Goal: Information Seeking & Learning: Learn about a topic

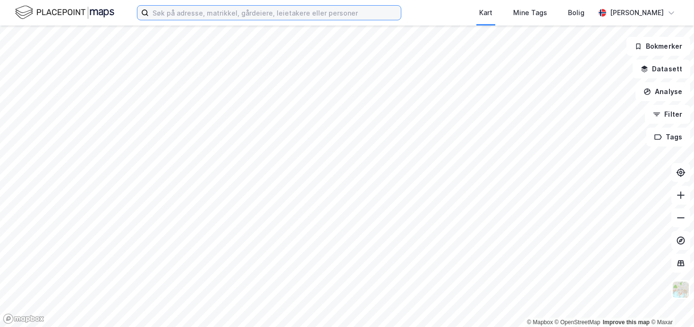
click at [223, 9] on input at bounding box center [275, 13] width 252 height 14
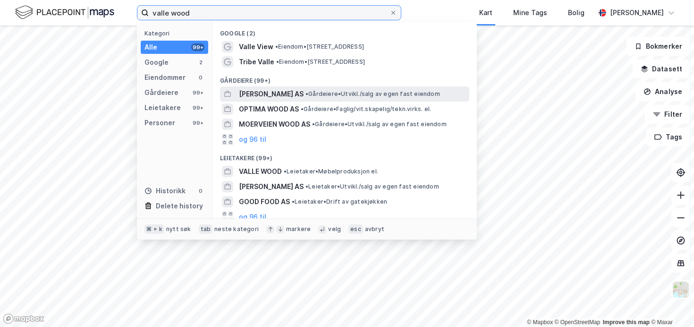
type input "valle wood"
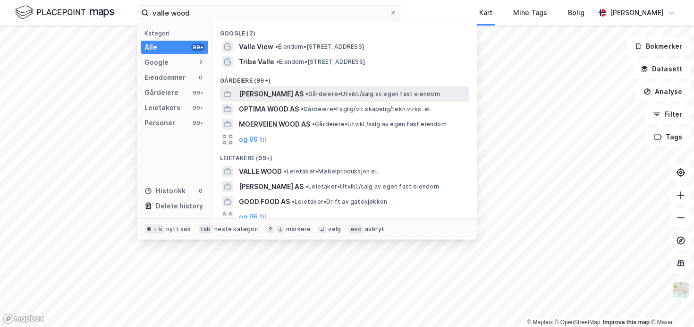
click at [319, 93] on span "• Gårdeiere • Utvikl./salg av egen fast eiendom" at bounding box center [372, 94] width 135 height 8
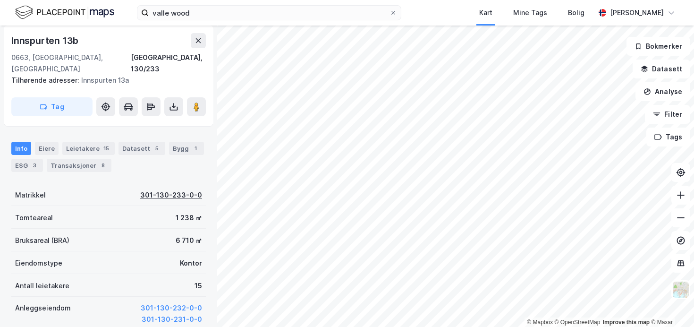
scroll to position [136, 0]
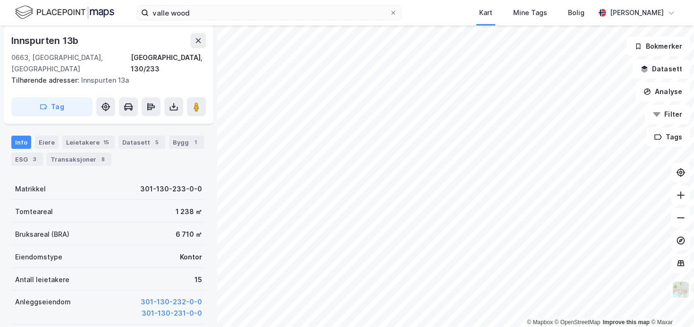
scroll to position [136, 0]
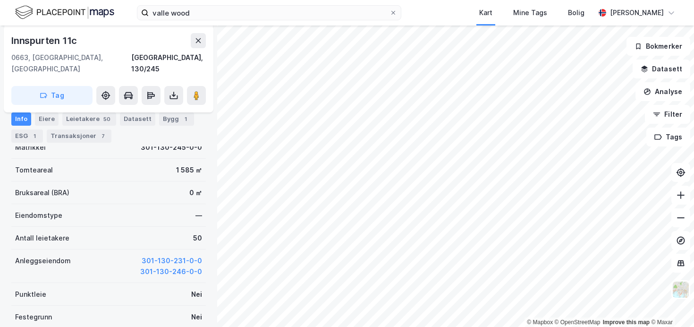
scroll to position [136, 0]
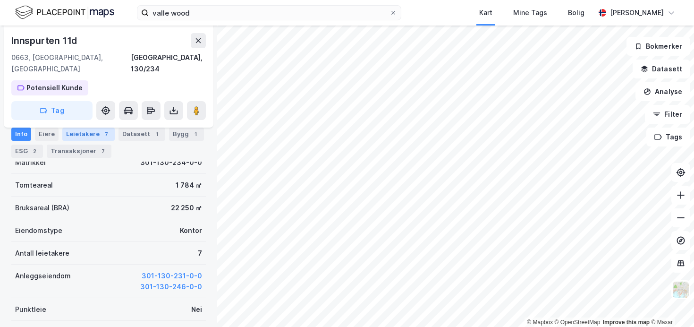
click at [101, 136] on div "7" at bounding box center [105, 133] width 9 height 9
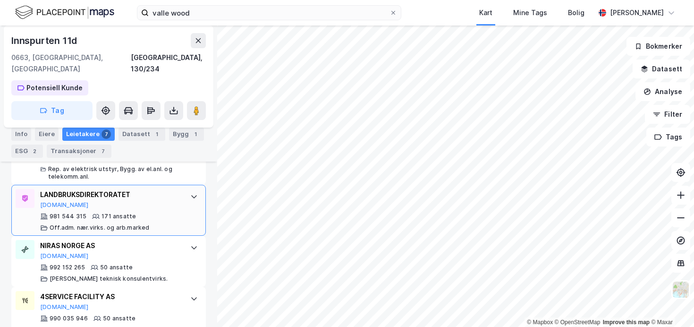
scroll to position [381, 0]
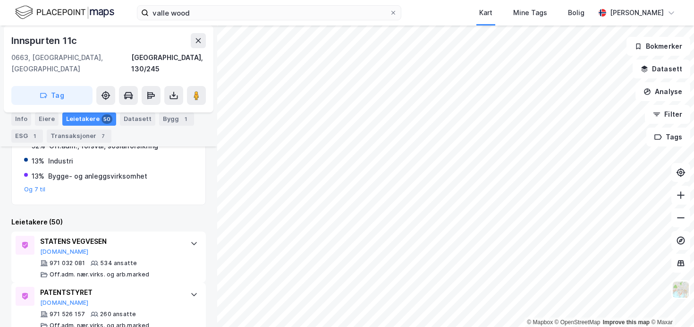
scroll to position [378, 0]
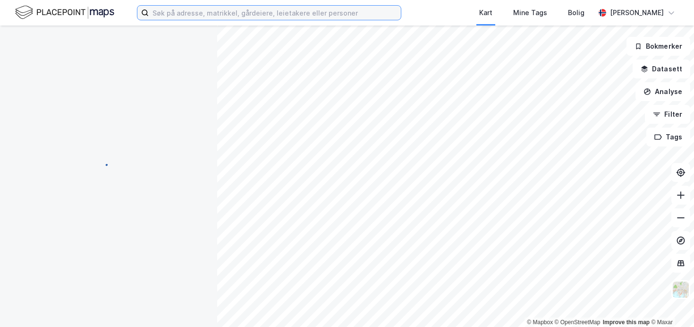
click at [185, 10] on input at bounding box center [275, 13] width 252 height 14
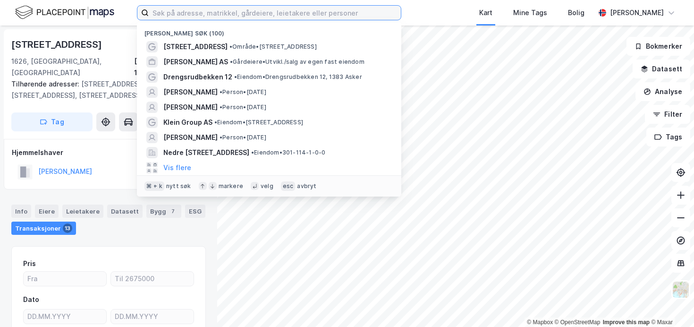
paste input "[STREET_ADDRESS]"
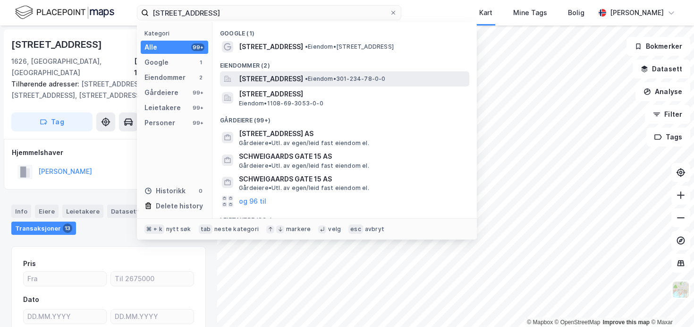
click at [303, 82] on span "[STREET_ADDRESS]" at bounding box center [271, 78] width 64 height 11
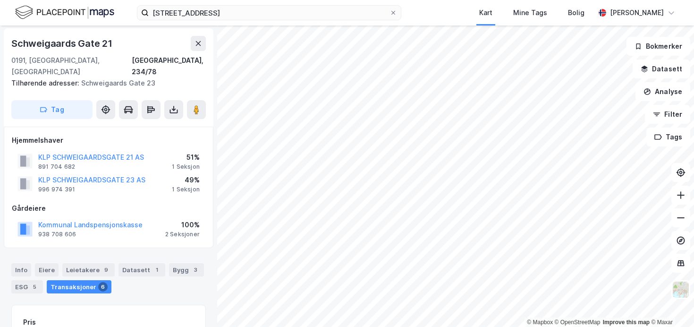
scroll to position [2, 0]
click at [101, 264] on div "9" at bounding box center [105, 268] width 9 height 9
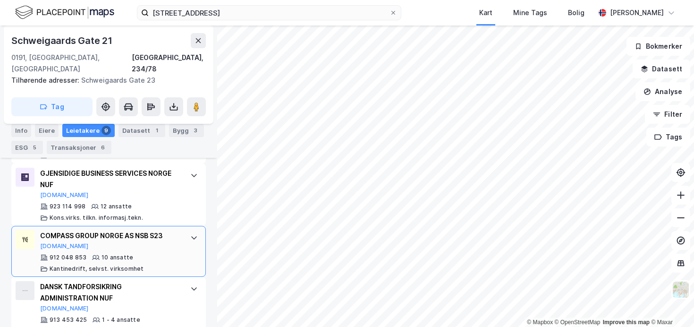
scroll to position [654, 0]
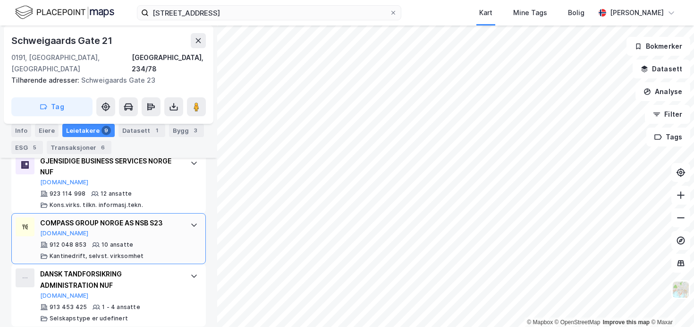
click at [190, 221] on icon at bounding box center [194, 225] width 8 height 8
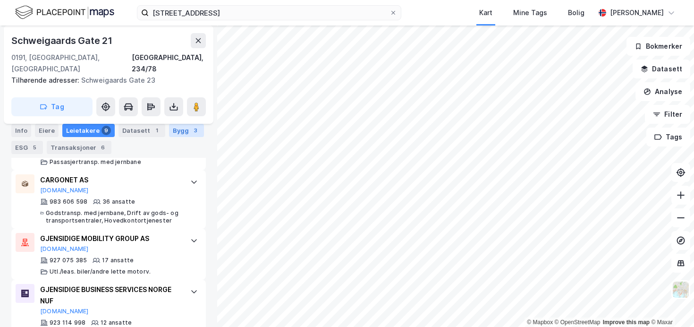
scroll to position [82, 0]
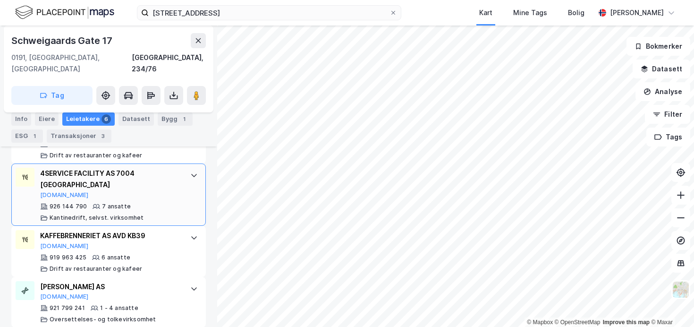
scroll to position [382, 0]
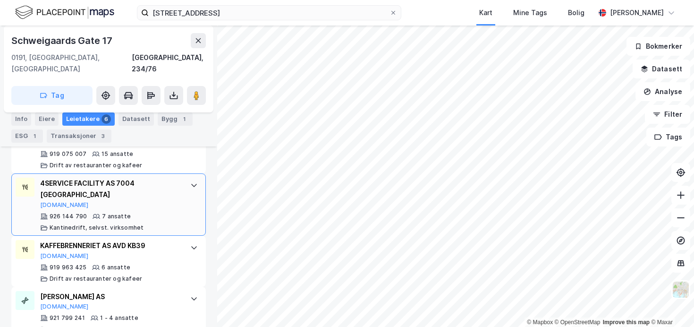
click at [186, 177] on div at bounding box center [193, 184] width 15 height 15
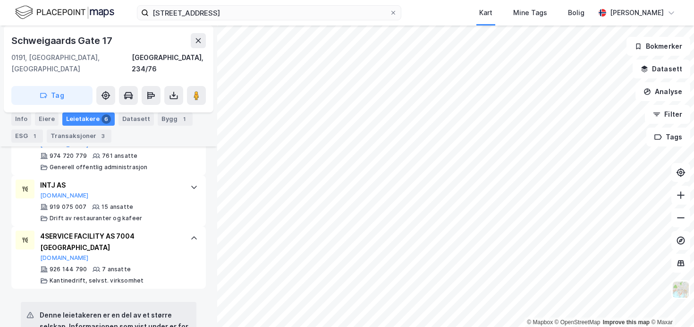
scroll to position [276, 0]
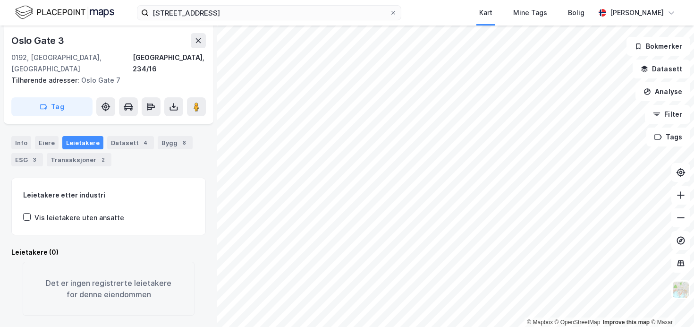
scroll to position [105, 0]
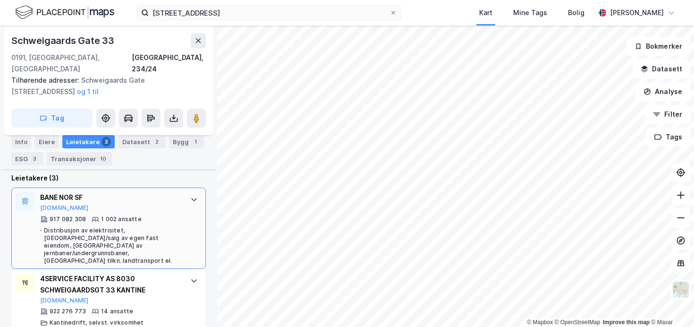
scroll to position [325, 0]
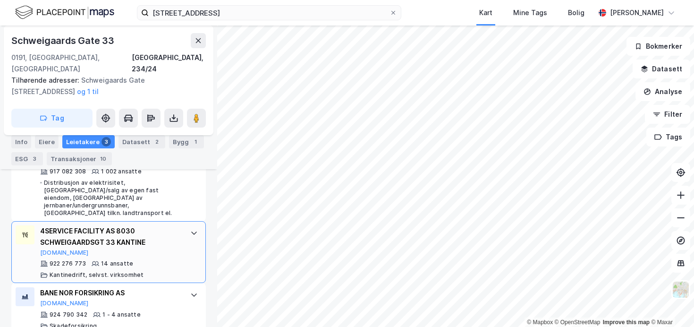
click at [186, 225] on div at bounding box center [193, 232] width 15 height 15
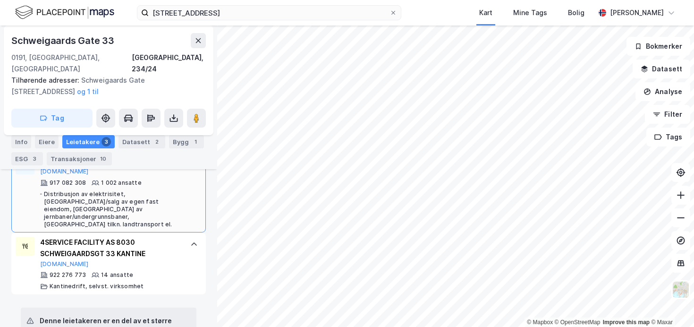
scroll to position [275, 0]
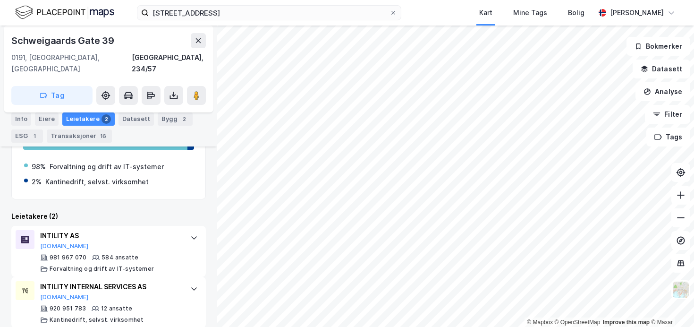
scroll to position [191, 0]
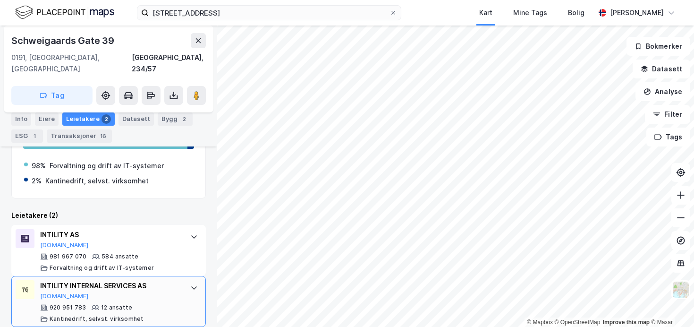
click at [190, 284] on icon at bounding box center [194, 288] width 8 height 8
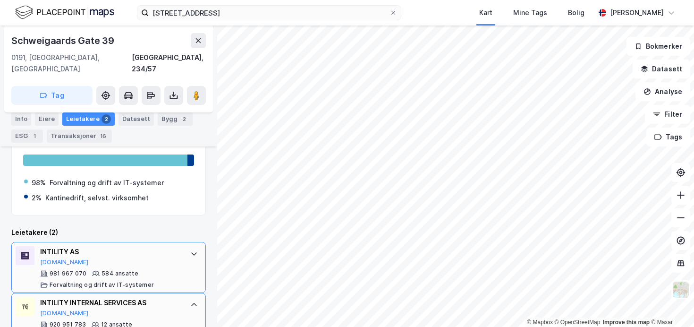
scroll to position [174, 0]
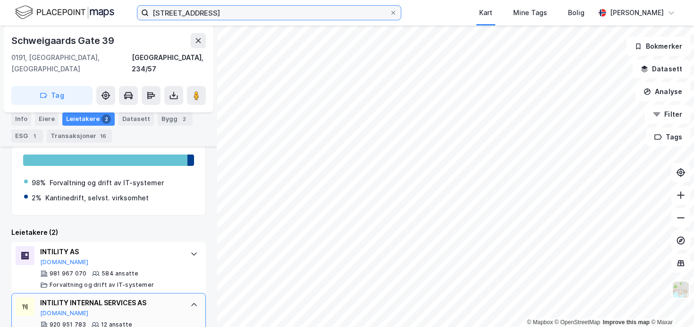
click at [244, 13] on input "[STREET_ADDRESS]" at bounding box center [269, 13] width 241 height 14
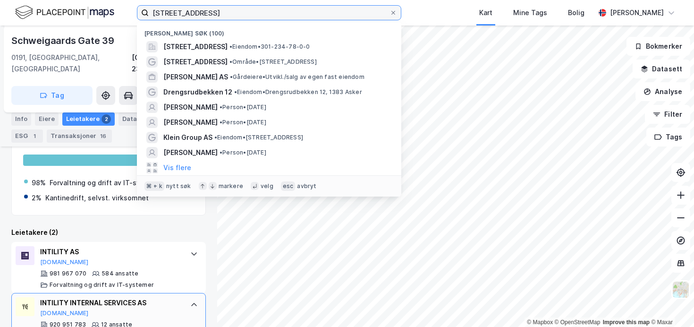
paste input "NORGES FORSKNINGSRÅD"
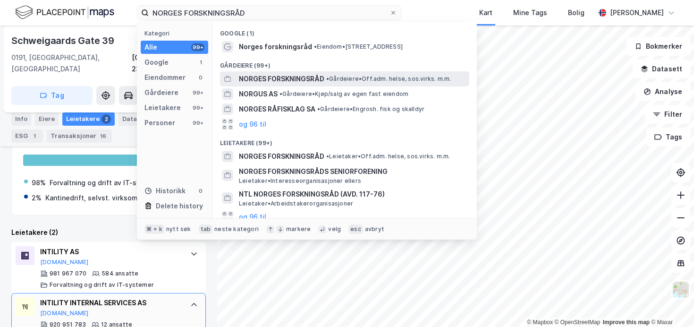
click at [370, 80] on span "• Gårdeiere • Off.adm. helse, sos.virks. m.m." at bounding box center [388, 79] width 125 height 8
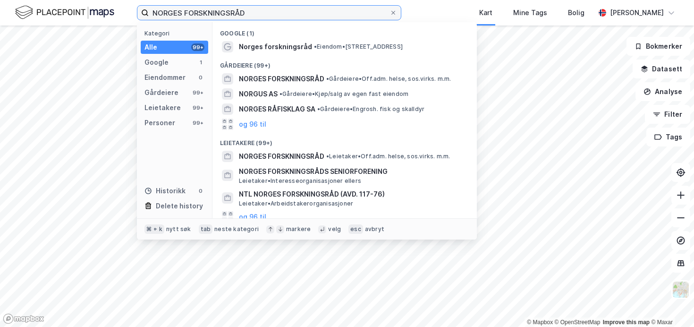
click at [258, 12] on input "NORGES FORSKNINGSRÅD" at bounding box center [269, 13] width 241 height 14
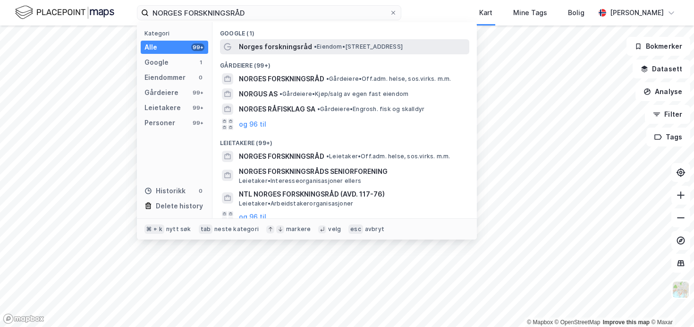
click at [358, 46] on span "• Eiendom • [STREET_ADDRESS]" at bounding box center [358, 47] width 89 height 8
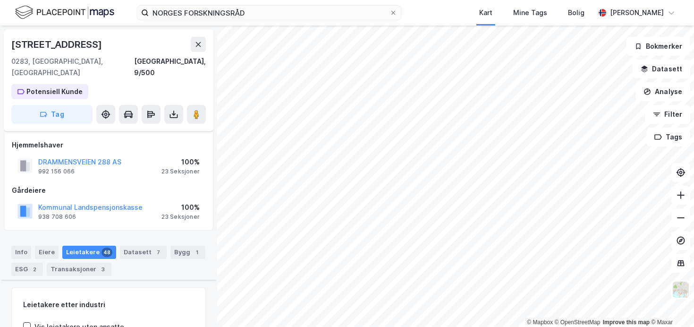
scroll to position [131, 0]
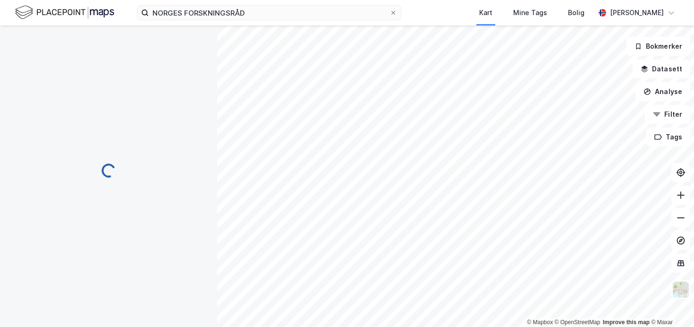
scroll to position [111, 0]
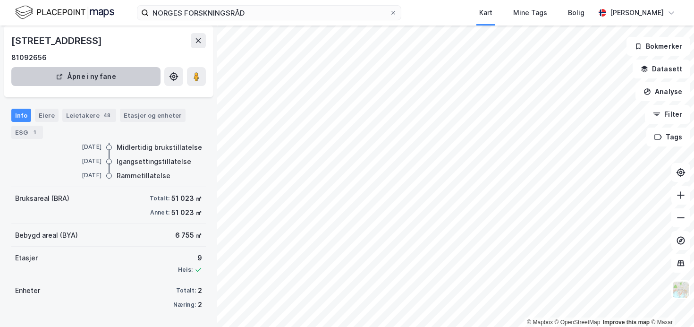
click at [101, 118] on div "48" at bounding box center [106, 114] width 11 height 9
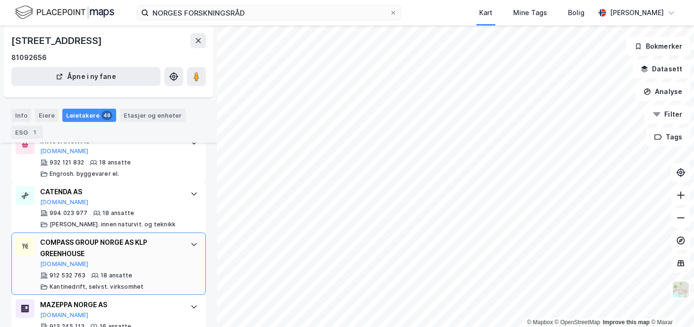
scroll to position [1392, 0]
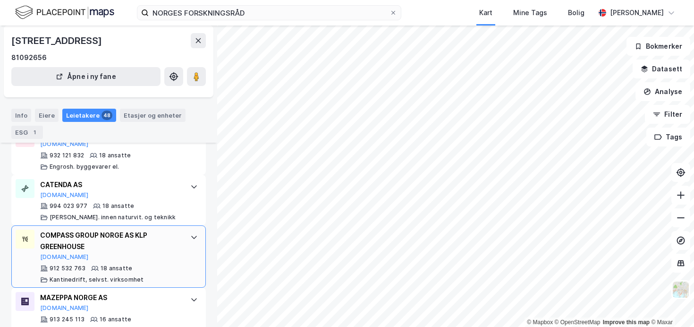
click at [162, 229] on div "COMPASS GROUP NORGE AS KLP GREENHOUSE" at bounding box center [110, 240] width 141 height 23
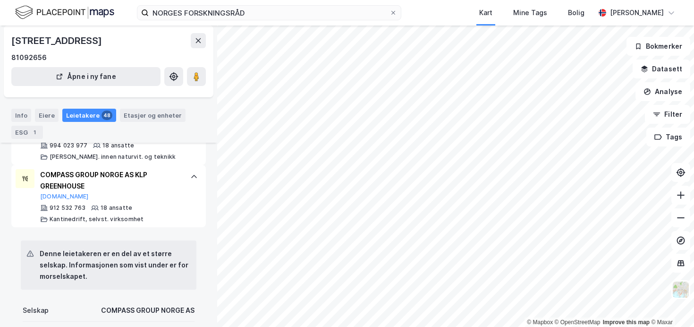
scroll to position [1564, 0]
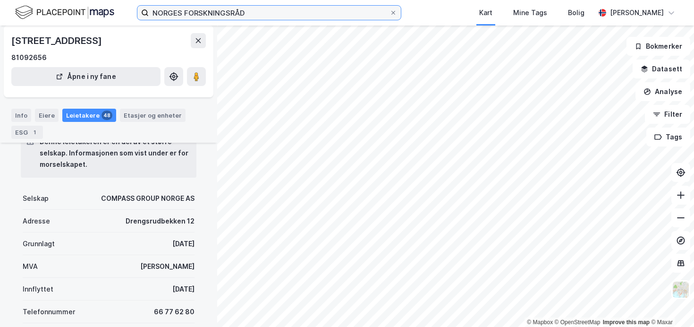
click at [227, 8] on input "NORGES FORSKNINGSRÅD" at bounding box center [269, 13] width 241 height 14
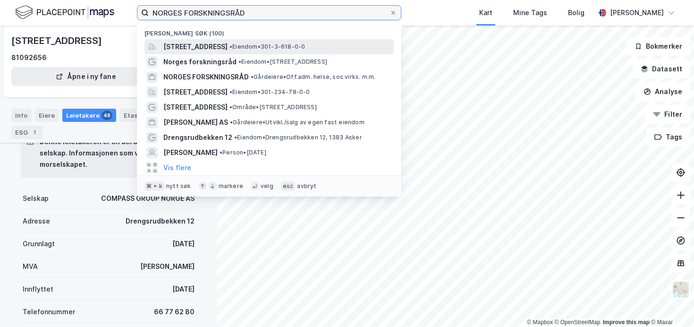
paste input "Gaustadalléen 21"
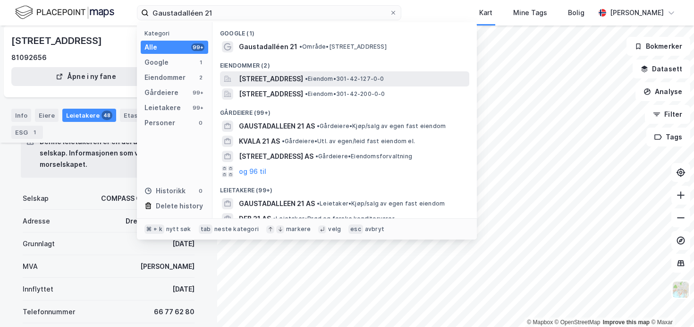
click at [289, 78] on span "[STREET_ADDRESS]" at bounding box center [271, 78] width 64 height 11
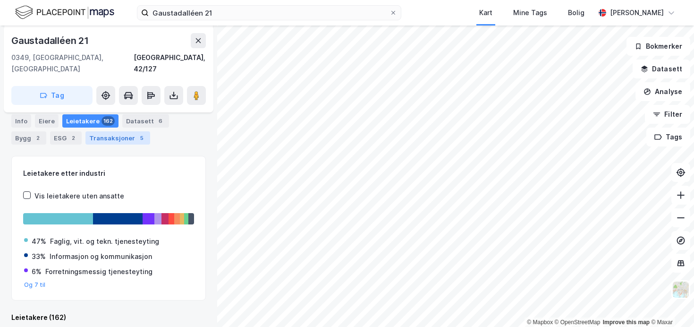
click at [127, 140] on div "Transaksjoner 5" at bounding box center [117, 137] width 65 height 13
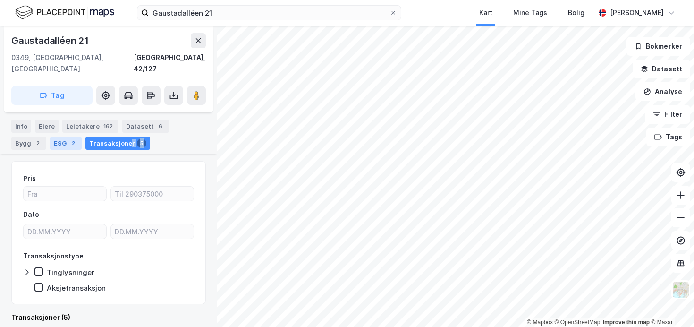
scroll to position [161, 0]
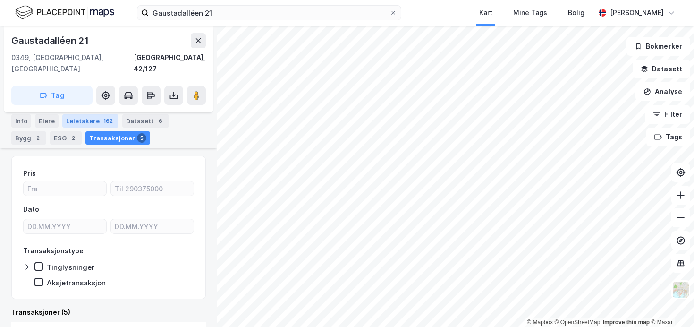
click at [91, 114] on div "Leietakere 162" at bounding box center [90, 120] width 56 height 13
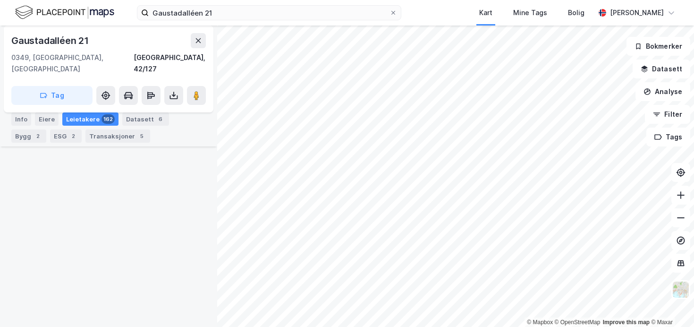
scroll to position [8529, 0]
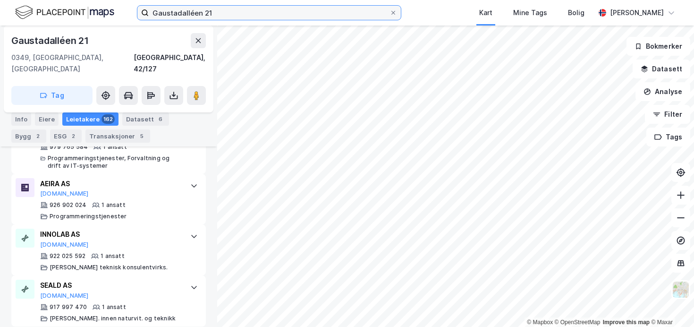
click at [219, 18] on input "Gaustadalléen 21" at bounding box center [269, 13] width 241 height 14
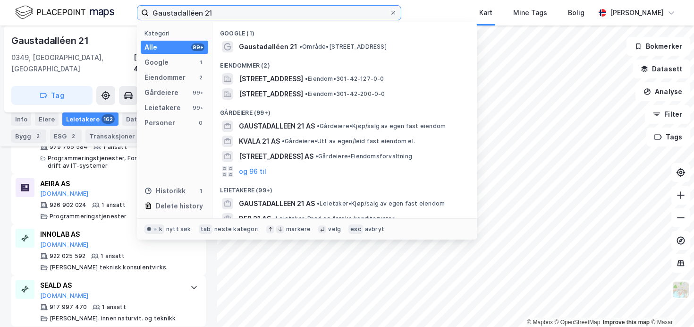
paste input "NYKODE"
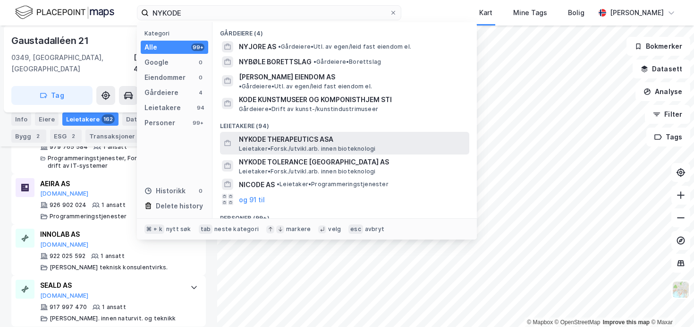
click at [396, 135] on span "NYKODE THERAPEUTICS ASA" at bounding box center [352, 139] width 227 height 11
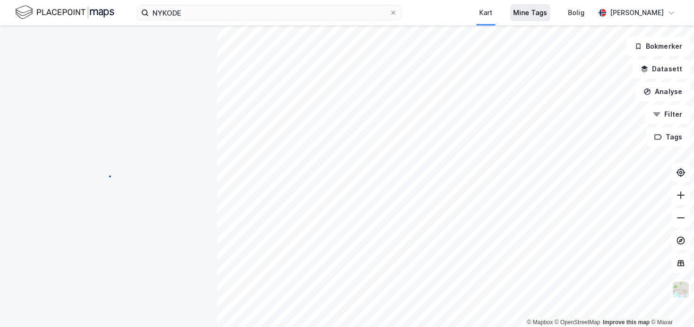
scroll to position [206, 0]
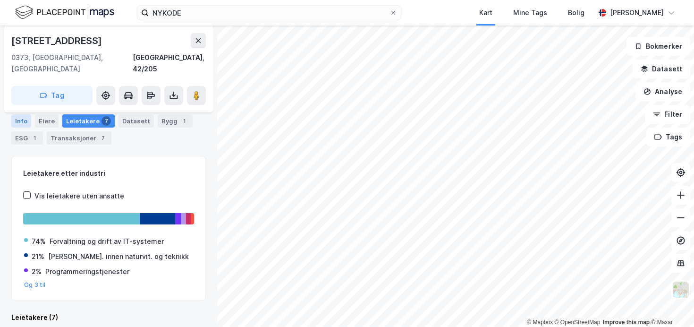
click at [28, 121] on div "Info" at bounding box center [21, 120] width 20 height 13
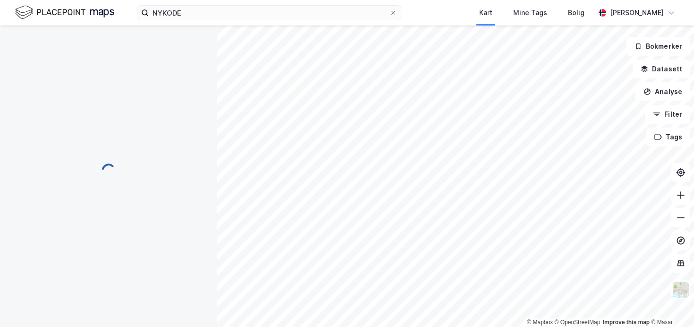
scroll to position [3, 0]
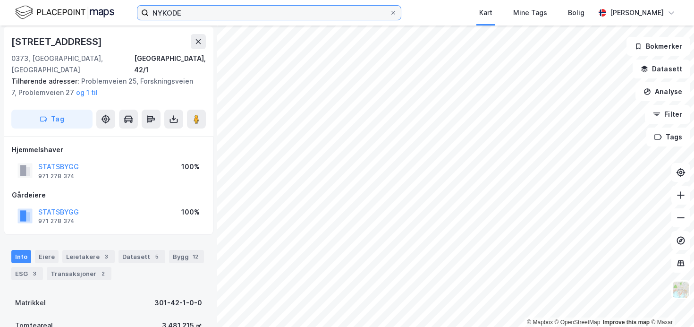
click at [281, 8] on input "NYKODE" at bounding box center [269, 13] width 241 height 14
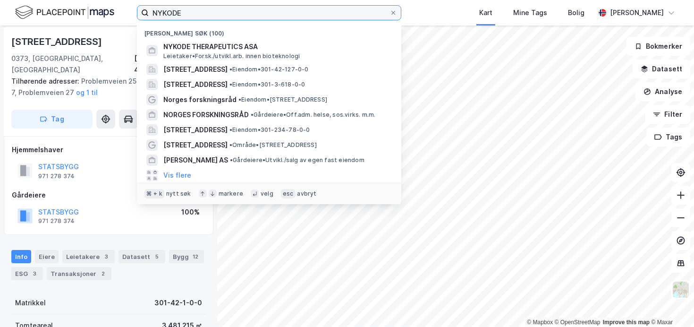
paste input "Biskop [PERSON_NAME]' gate 7"
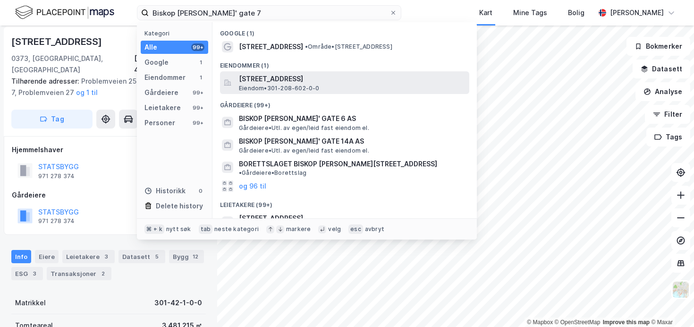
click at [326, 79] on span "[STREET_ADDRESS]" at bounding box center [352, 78] width 227 height 11
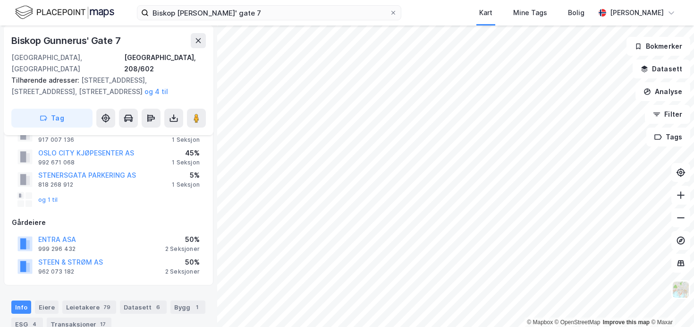
scroll to position [40, 0]
click at [94, 300] on div "Leietakere 79" at bounding box center [89, 306] width 54 height 13
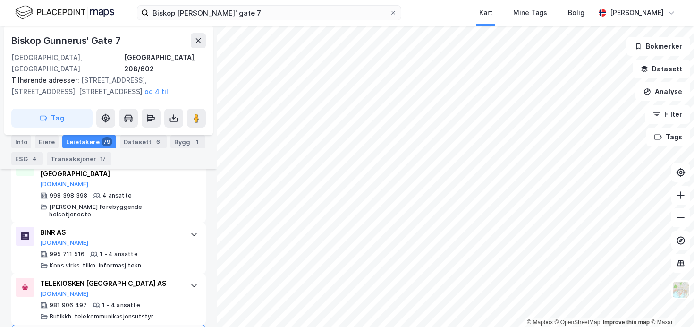
scroll to position [4268, 0]
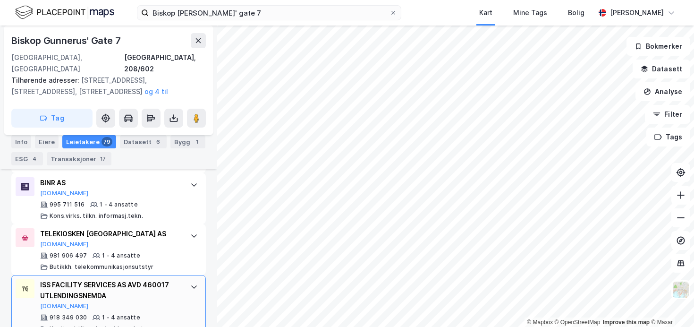
click at [190, 283] on icon at bounding box center [194, 287] width 8 height 8
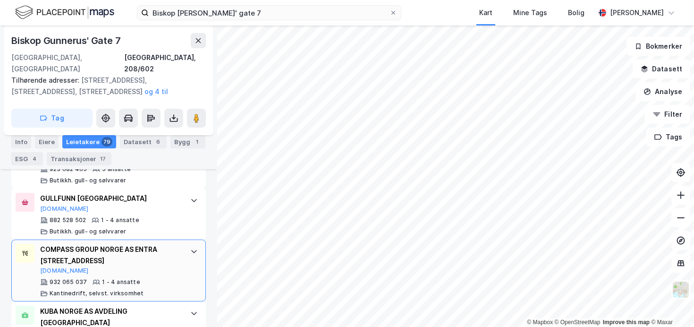
scroll to position [4050, 0]
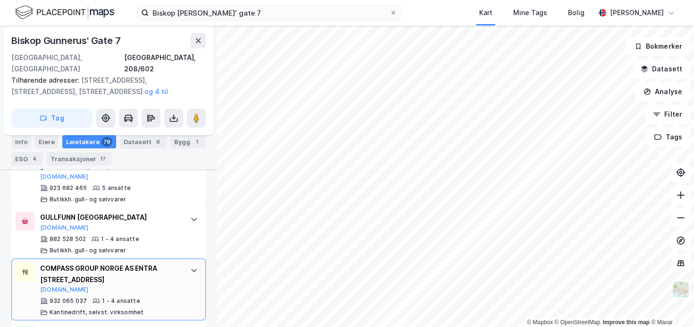
click at [190, 266] on icon at bounding box center [194, 270] width 8 height 8
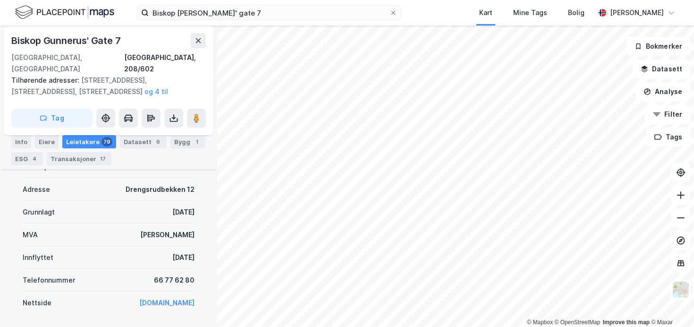
scroll to position [4295, 0]
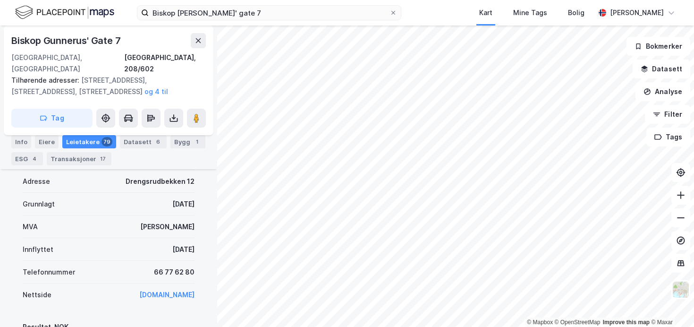
drag, startPoint x: 190, startPoint y: 227, endPoint x: 143, endPoint y: 231, distance: 46.4
click at [143, 231] on div "Denne leietakeren er en del av et større selskap. Informasjonen som vist under …" at bounding box center [108, 329] width 194 height 506
click at [143, 238] on div "Innflyttet [DATE]" at bounding box center [109, 249] width 172 height 23
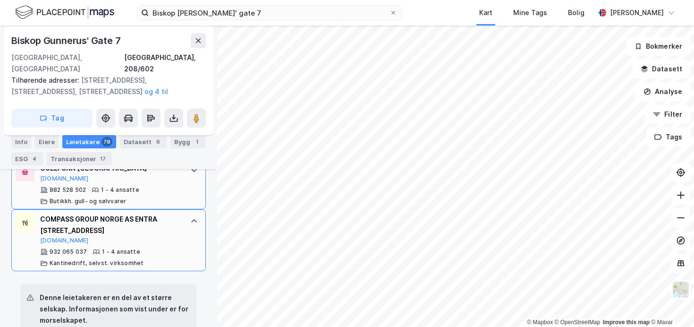
scroll to position [4049, 0]
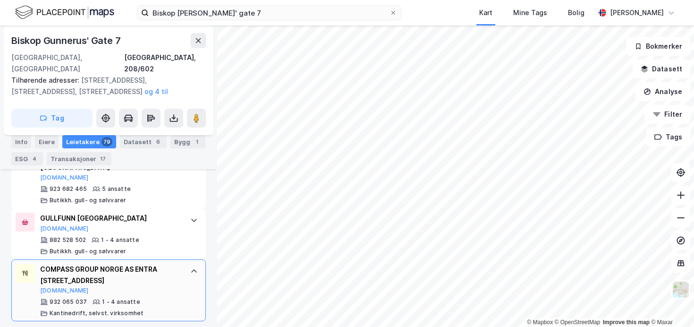
click at [190, 267] on icon at bounding box center [194, 271] width 8 height 8
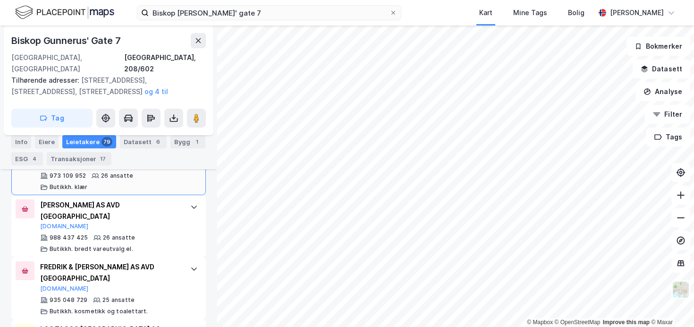
scroll to position [966, 0]
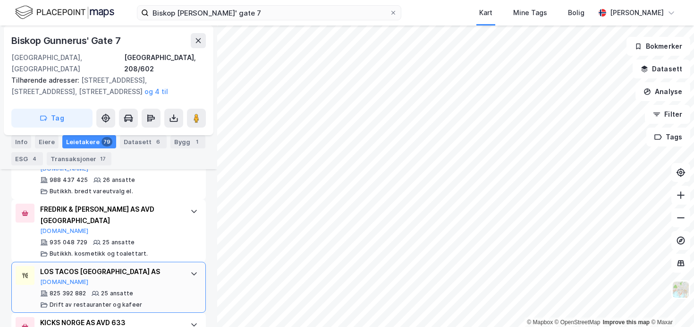
click at [190, 270] on icon at bounding box center [194, 274] width 8 height 8
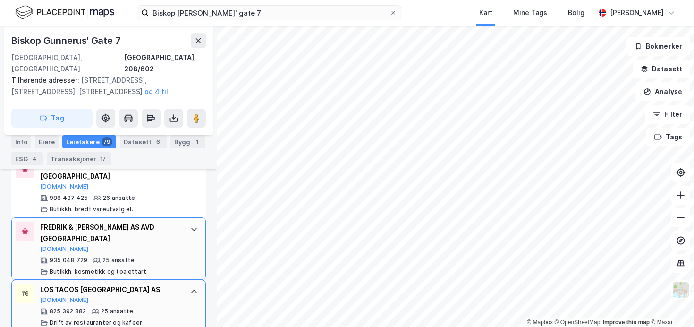
scroll to position [940, 0]
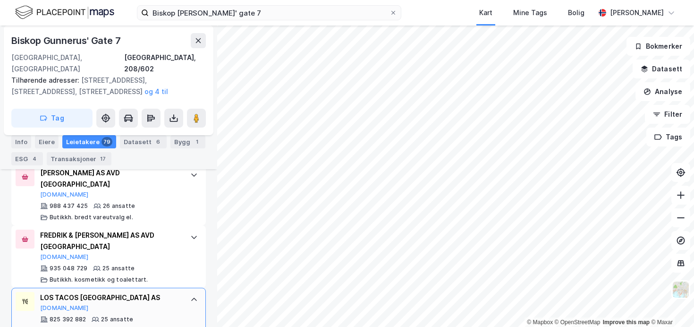
click at [190, 295] on icon at bounding box center [194, 299] width 8 height 8
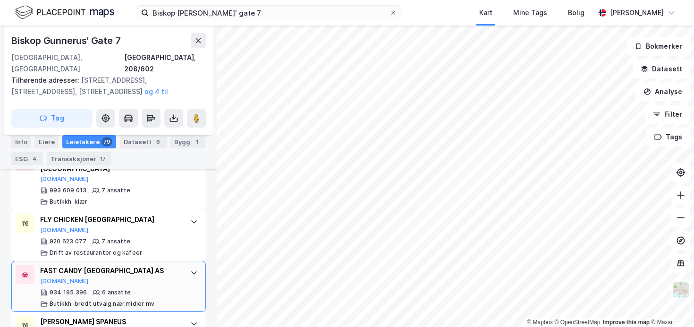
scroll to position [3711, 0]
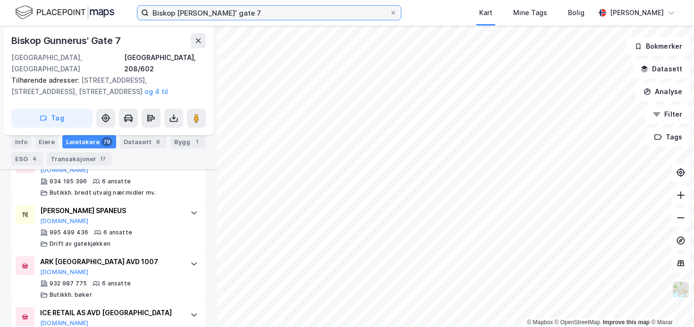
click at [218, 17] on input "Biskop [PERSON_NAME]' gate 7" at bounding box center [269, 13] width 241 height 14
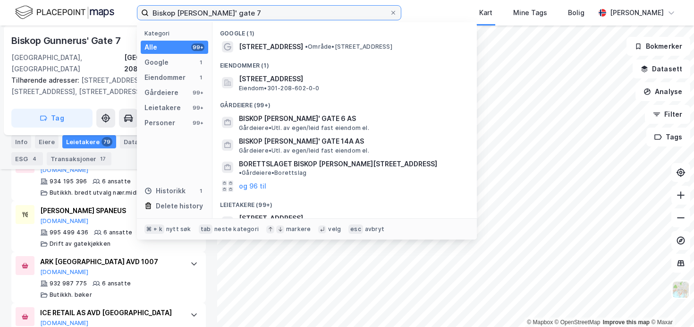
paste input "[STREET_ADDRESS]"
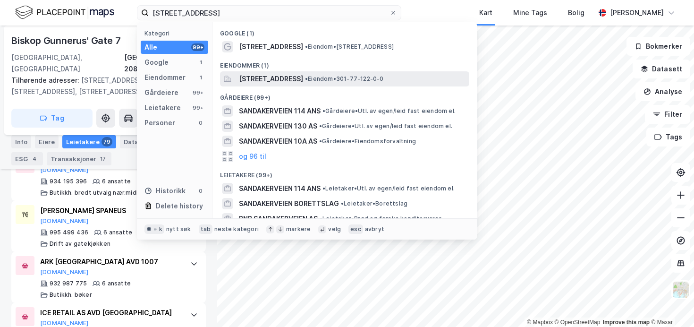
click at [303, 80] on span "[STREET_ADDRESS]" at bounding box center [271, 78] width 64 height 11
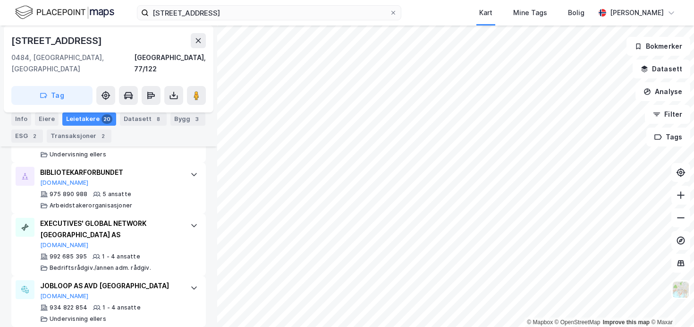
scroll to position [1154, 0]
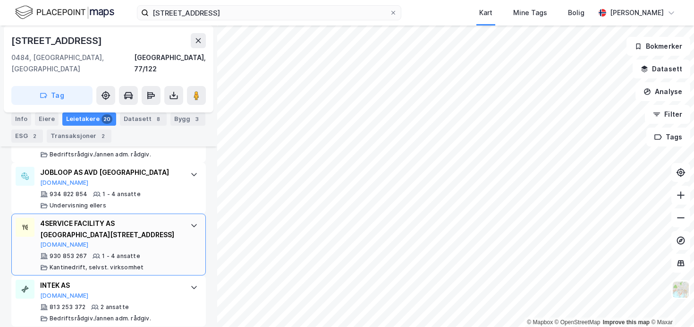
click at [190, 221] on icon at bounding box center [194, 225] width 8 height 8
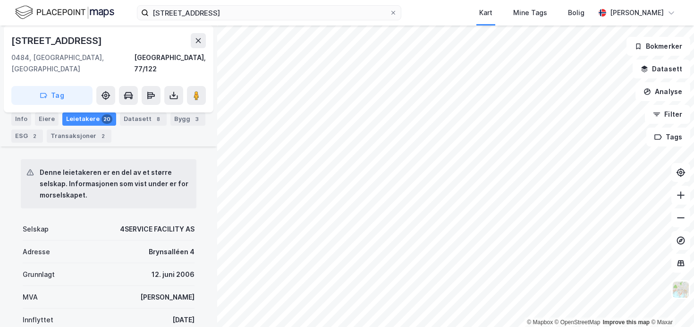
scroll to position [1361, 0]
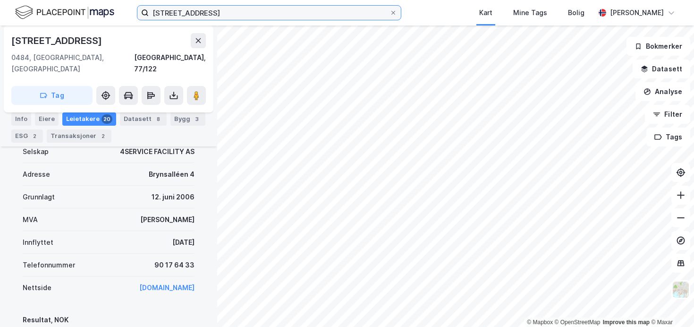
click at [229, 18] on input "[STREET_ADDRESS]" at bounding box center [269, 13] width 241 height 14
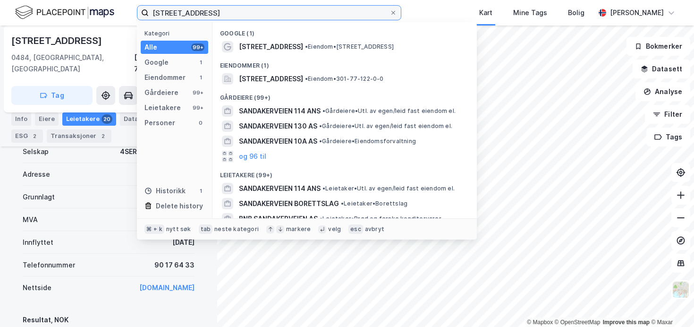
paste input "C. J. [GEOGRAPHIC_DATA] 1"
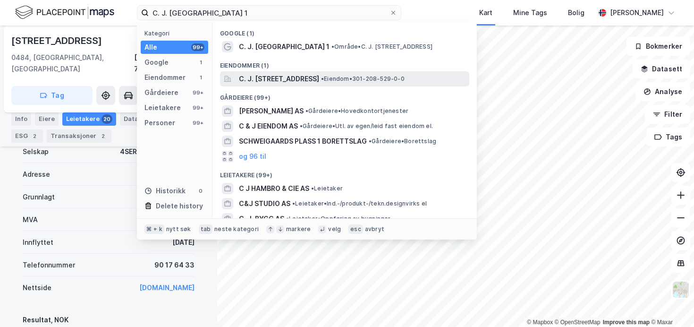
click at [307, 80] on span "C. J. [STREET_ADDRESS]" at bounding box center [279, 78] width 80 height 11
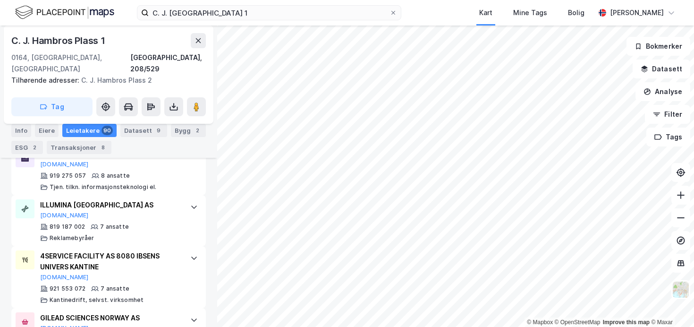
scroll to position [1739, 0]
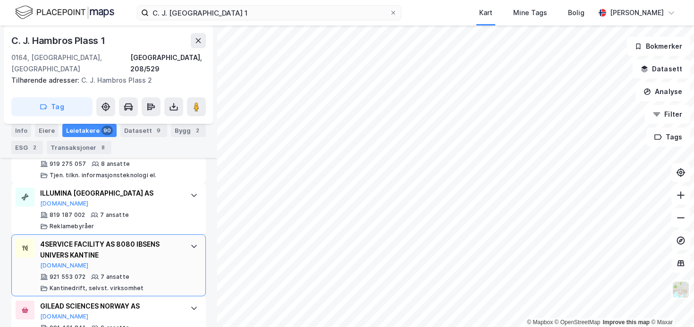
click at [186, 238] on div at bounding box center [193, 245] width 15 height 15
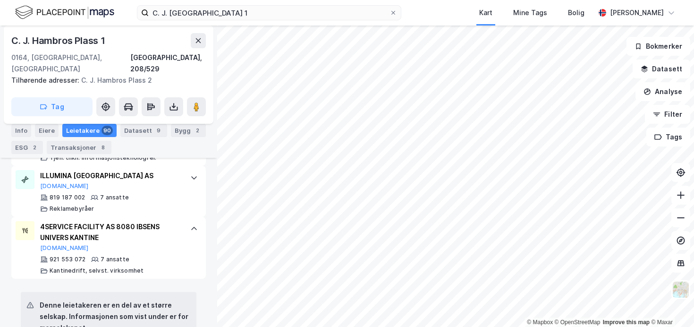
scroll to position [1756, 0]
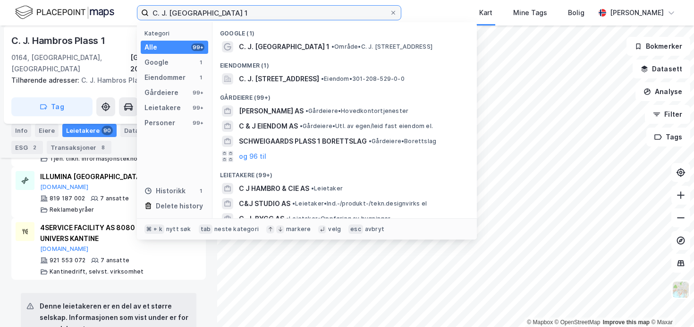
drag, startPoint x: 231, startPoint y: 16, endPoint x: 65, endPoint y: 16, distance: 166.6
click at [66, 17] on div "C. J. Hambros plass 1 Kategori Alle 99+ Google 1 Eiendommer 1 Gårdeiere 99+ Lei…" at bounding box center [347, 12] width 694 height 25
paste input "[STREET_ADDRESS]"
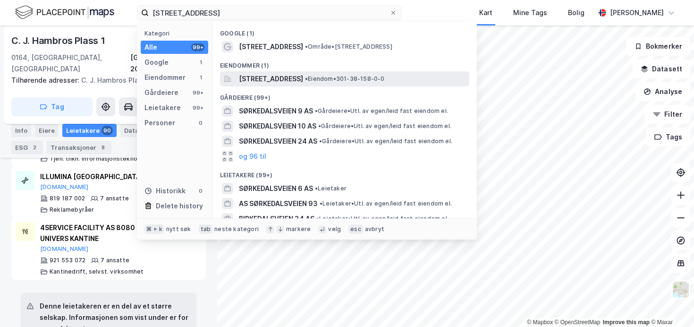
click at [303, 82] on span "[STREET_ADDRESS]" at bounding box center [271, 78] width 64 height 11
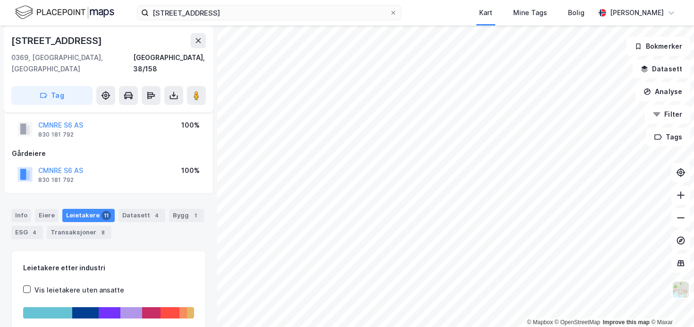
scroll to position [60, 0]
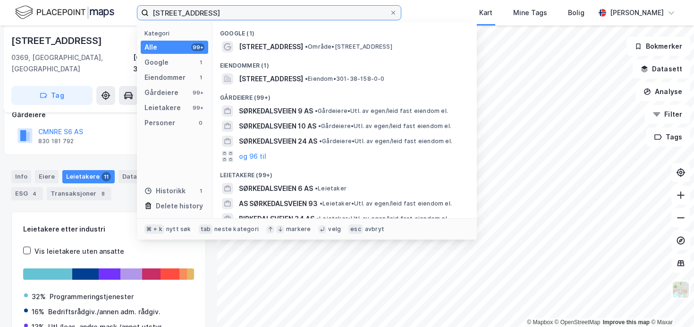
drag, startPoint x: 238, startPoint y: 9, endPoint x: 81, endPoint y: 9, distance: 156.7
click at [82, 9] on div "Sørkedalsveien 6 Kategori Alle 99+ Google 1 Eiendommer 1 Gårdeiere 99+ Leietake…" at bounding box center [347, 12] width 694 height 25
paste input "[STREET_ADDRESS]"
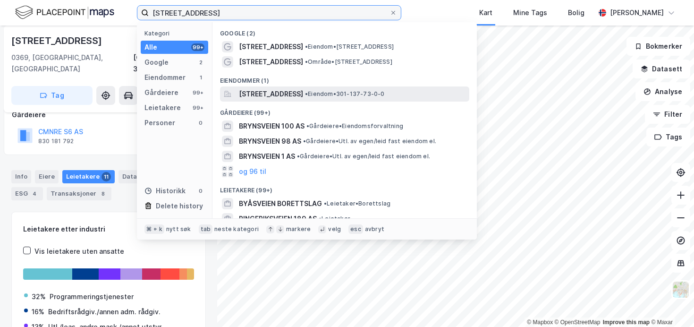
type input "[STREET_ADDRESS]"
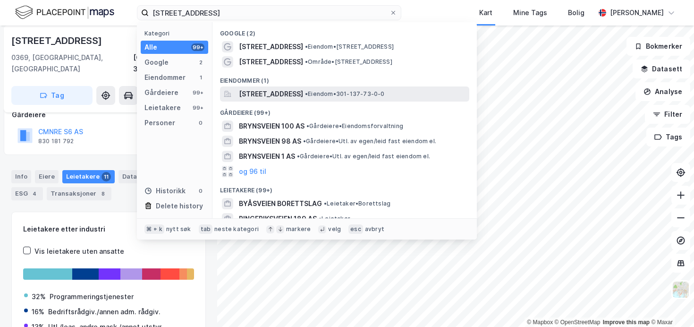
click at [277, 94] on span "[STREET_ADDRESS]" at bounding box center [271, 93] width 64 height 11
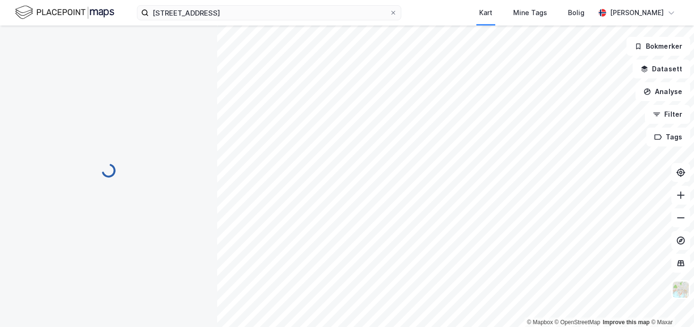
scroll to position [60, 0]
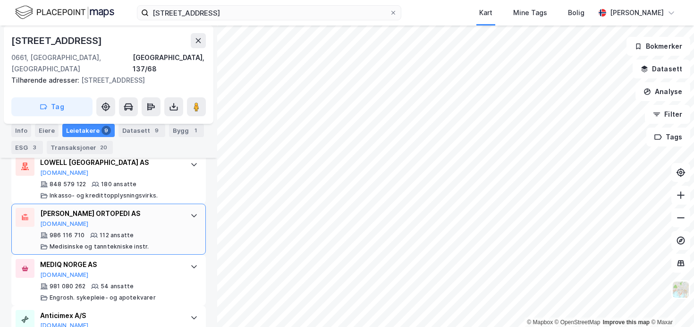
scroll to position [263, 0]
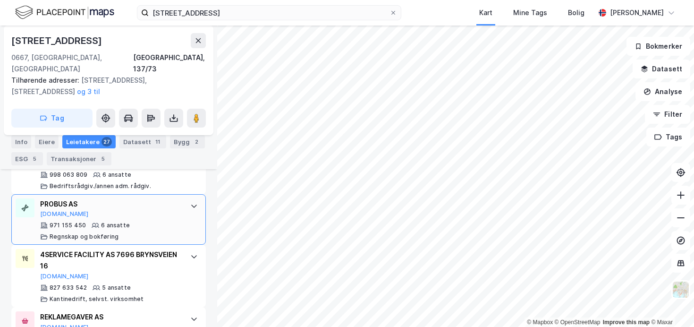
scroll to position [1014, 0]
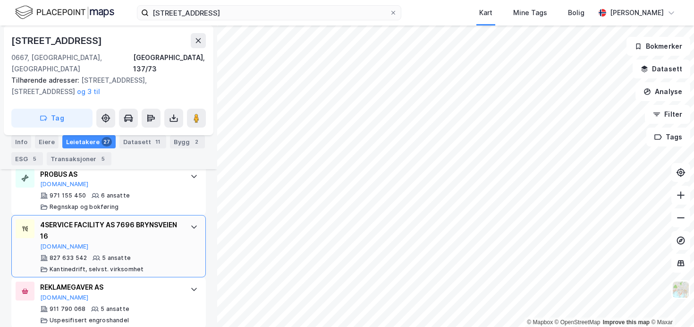
click at [190, 219] on div at bounding box center [193, 226] width 15 height 15
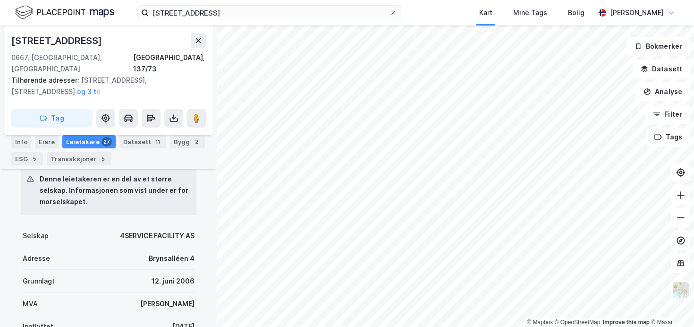
scroll to position [1192, 0]
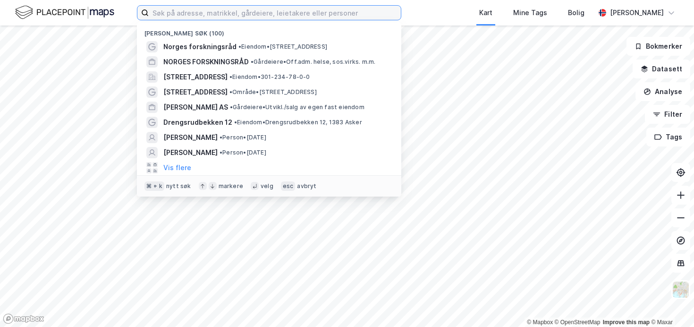
click at [202, 10] on input at bounding box center [275, 13] width 252 height 14
paste input "Karenslyst allé 24"
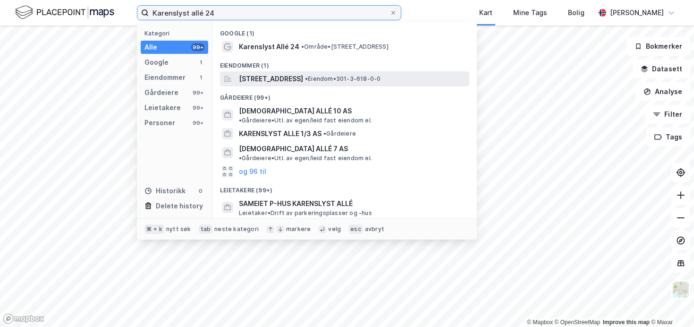
type input "Karenslyst allé 24"
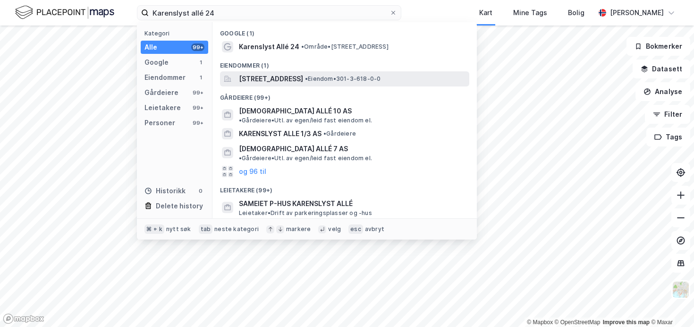
click at [303, 76] on span "[STREET_ADDRESS]" at bounding box center [271, 78] width 64 height 11
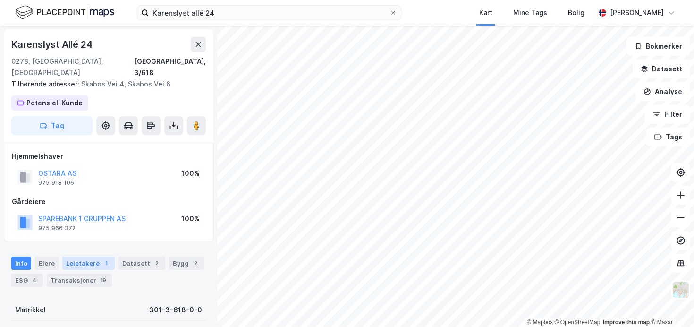
click at [79, 256] on div "Leietakere 1" at bounding box center [88, 262] width 52 height 13
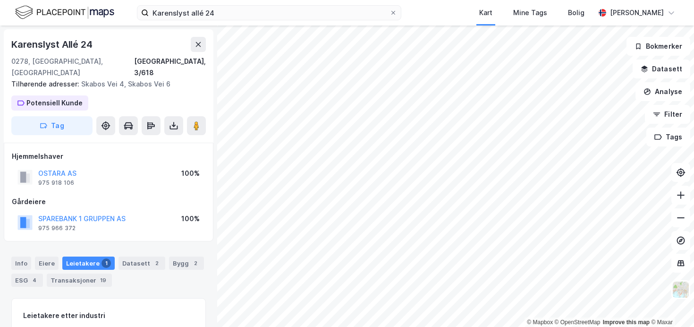
scroll to position [17, 0]
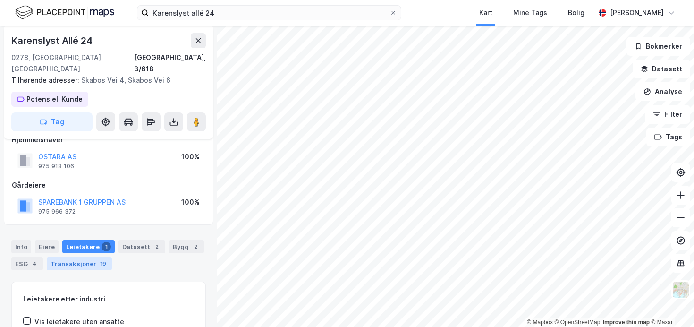
click at [83, 257] on div "Transaksjoner 19" at bounding box center [79, 263] width 65 height 13
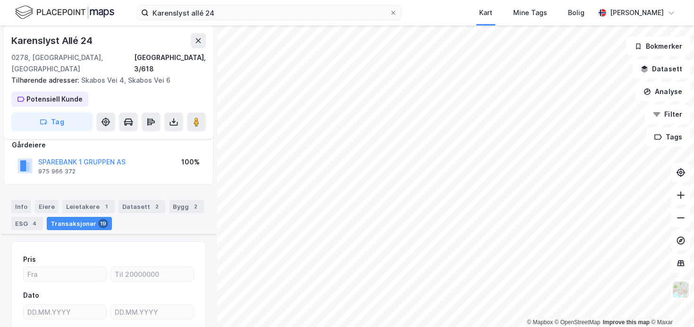
scroll to position [137, 0]
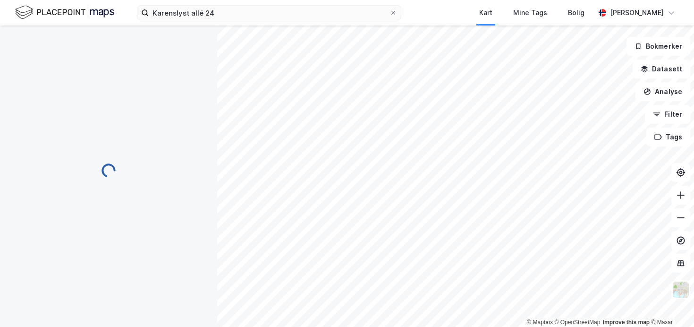
scroll to position [111, 0]
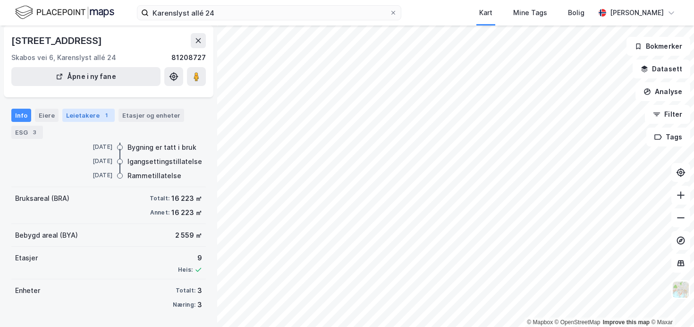
click at [88, 118] on div "Leietakere 1" at bounding box center [88, 115] width 52 height 13
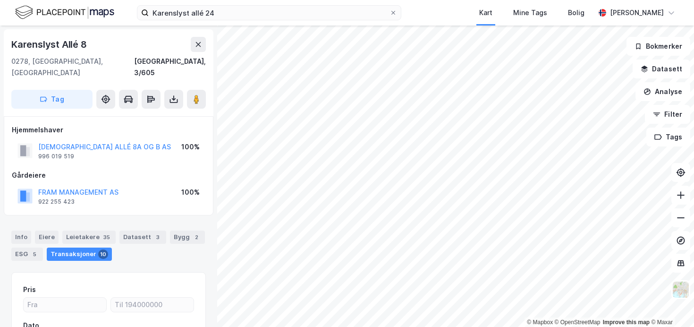
scroll to position [0, 0]
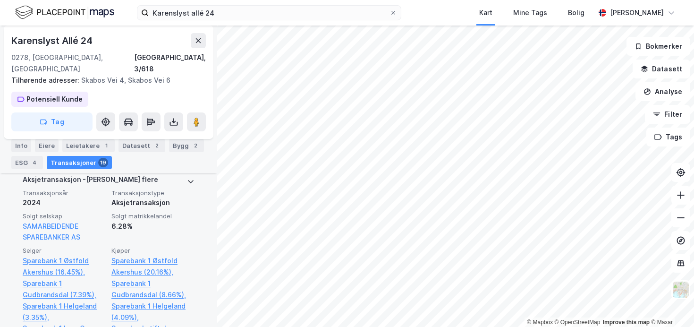
scroll to position [217, 0]
